Goal: Information Seeking & Learning: Learn about a topic

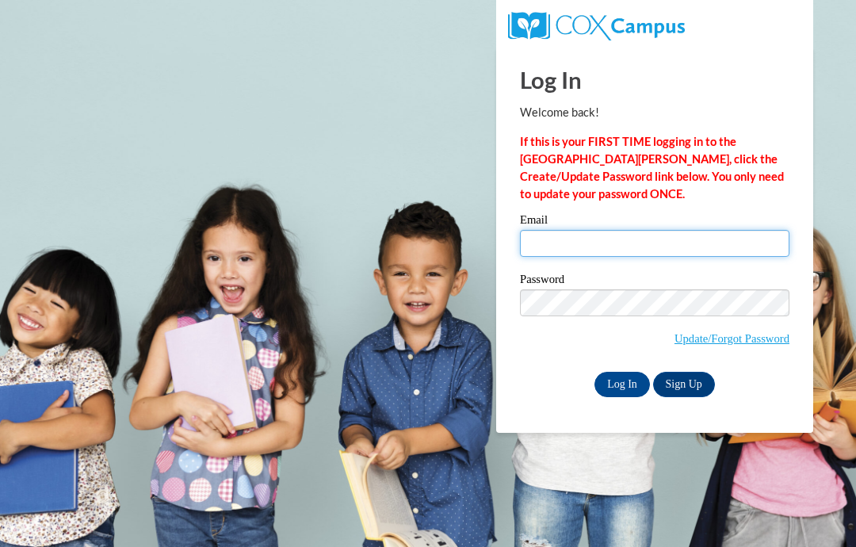
click at [616, 244] on input "Email" at bounding box center [654, 243] width 269 height 27
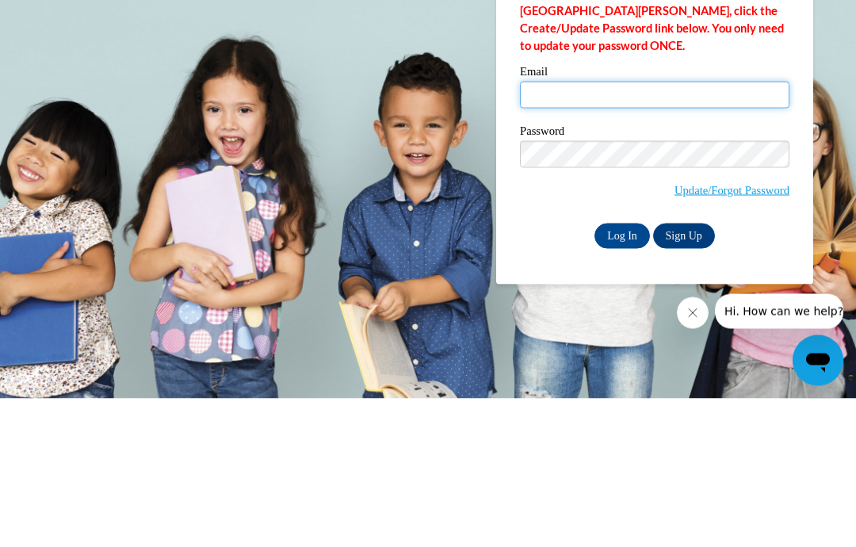
type input "donnamschiele@gmail.com"
click at [622, 372] on input "Log In" at bounding box center [621, 384] width 55 height 25
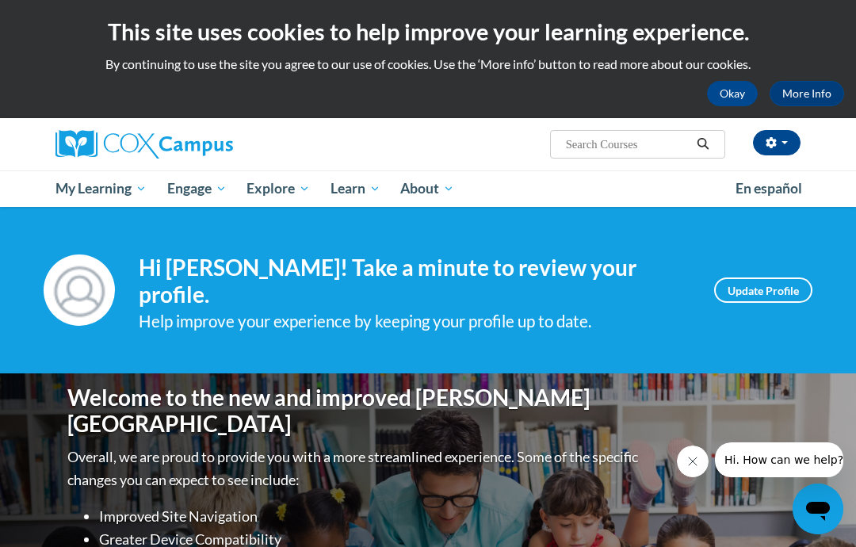
click at [0, 0] on link "My Course Progress" at bounding box center [0, 0] width 0 height 0
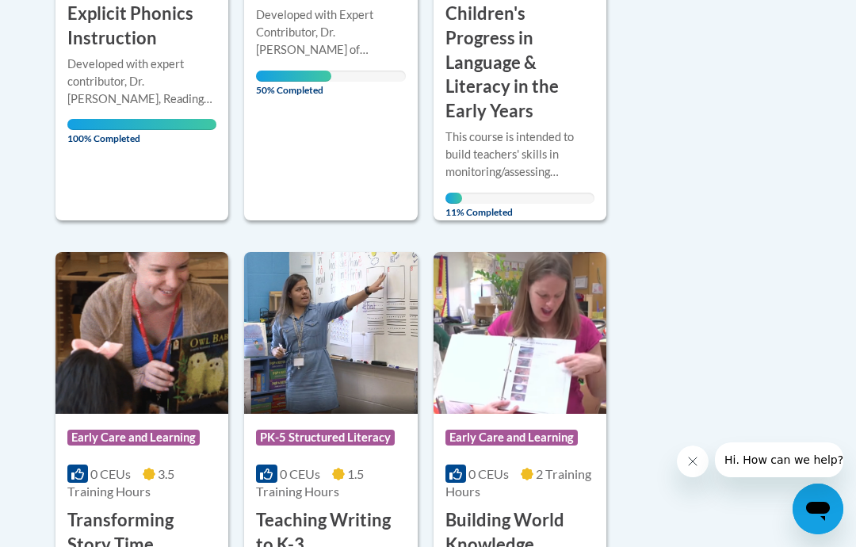
scroll to position [663, 0]
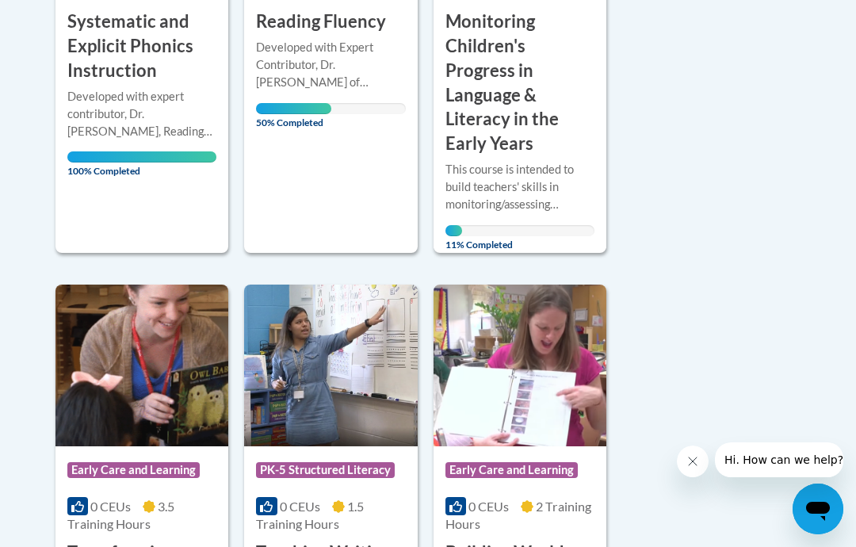
click at [332, 178] on div "Course Category: PK-5 Structured Literacy 0 CEUs 2.5 Training Hours COURSE Read…" at bounding box center [330, 3] width 173 height 499
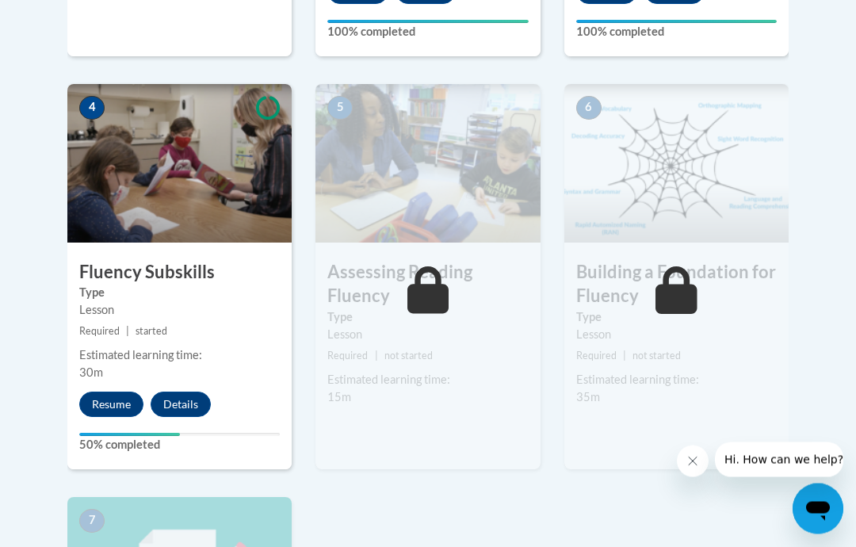
scroll to position [886, 0]
click at [113, 400] on button "Resume" at bounding box center [111, 403] width 64 height 25
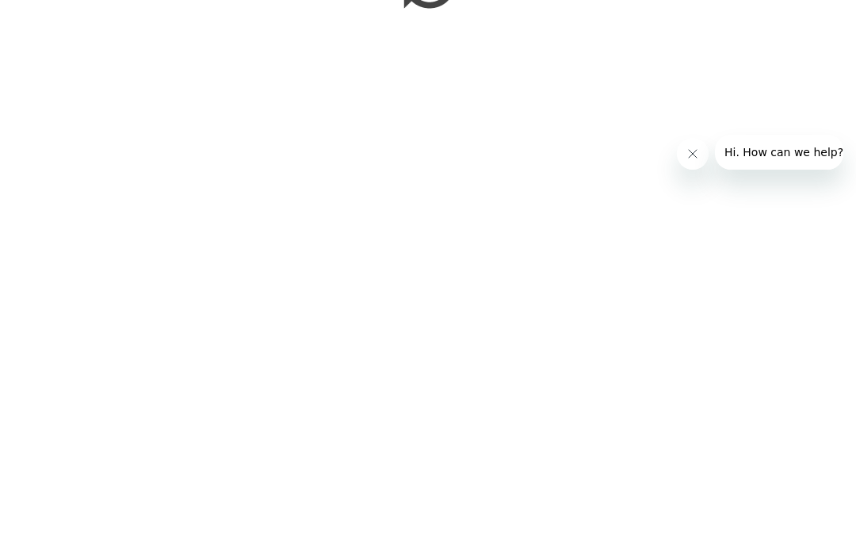
scroll to position [1473, 0]
